Goal: Find specific page/section: Find specific page/section

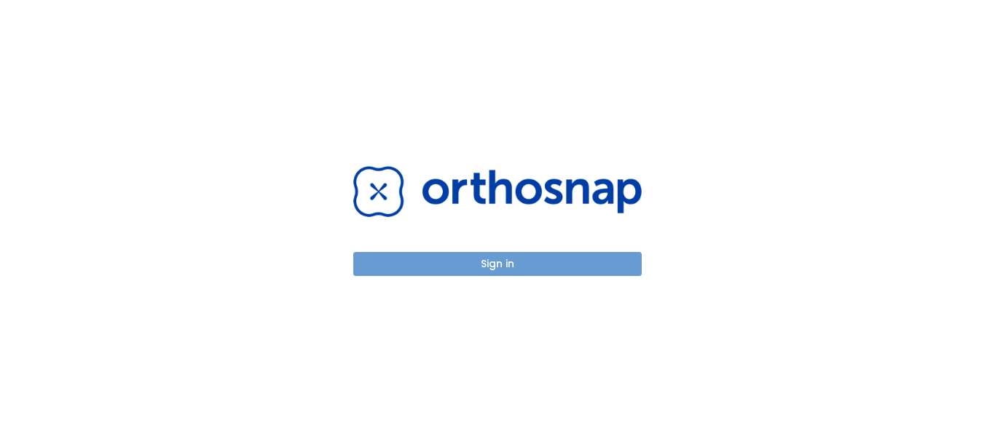
click at [601, 273] on button "Sign in" at bounding box center [497, 264] width 289 height 24
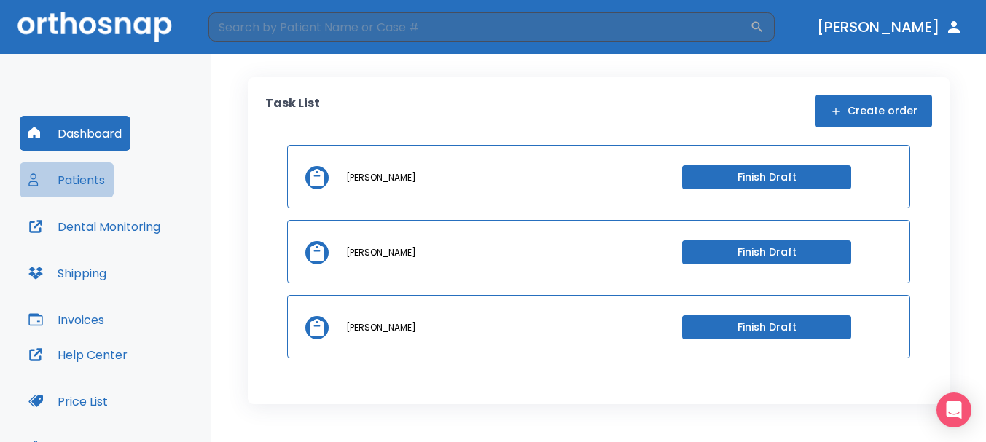
click at [68, 182] on button "Patients" at bounding box center [67, 179] width 94 height 35
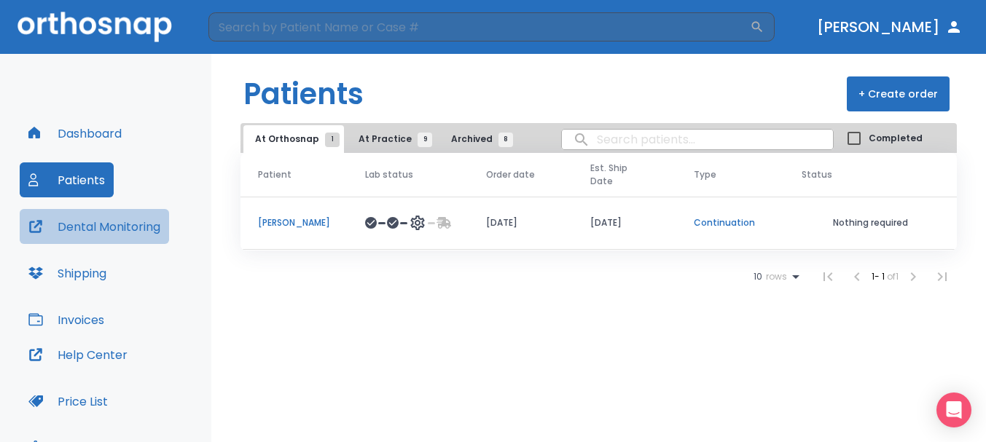
click at [164, 226] on button "Dental Monitoring" at bounding box center [94, 226] width 149 height 35
